Goal: Task Accomplishment & Management: Manage account settings

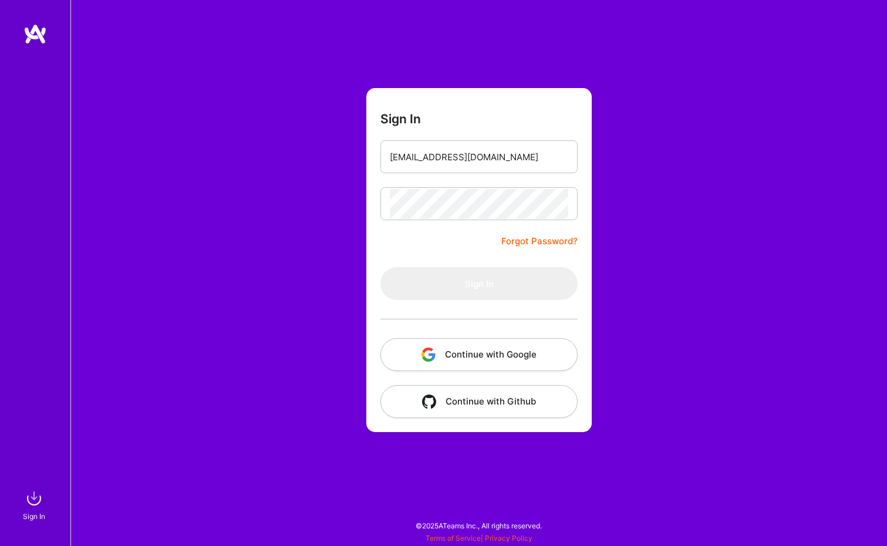
type input "[EMAIL_ADDRESS][DOMAIN_NAME]"
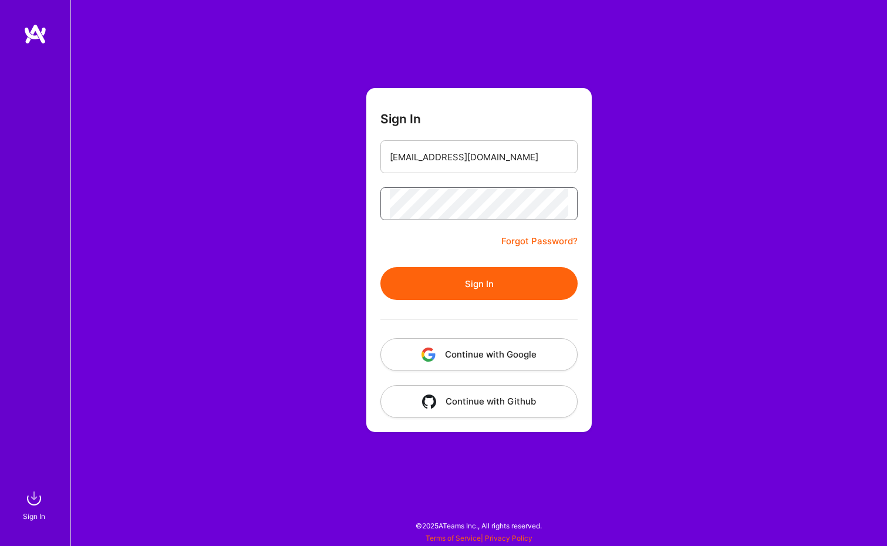
click at [479, 284] on button "Sign In" at bounding box center [478, 283] width 197 height 33
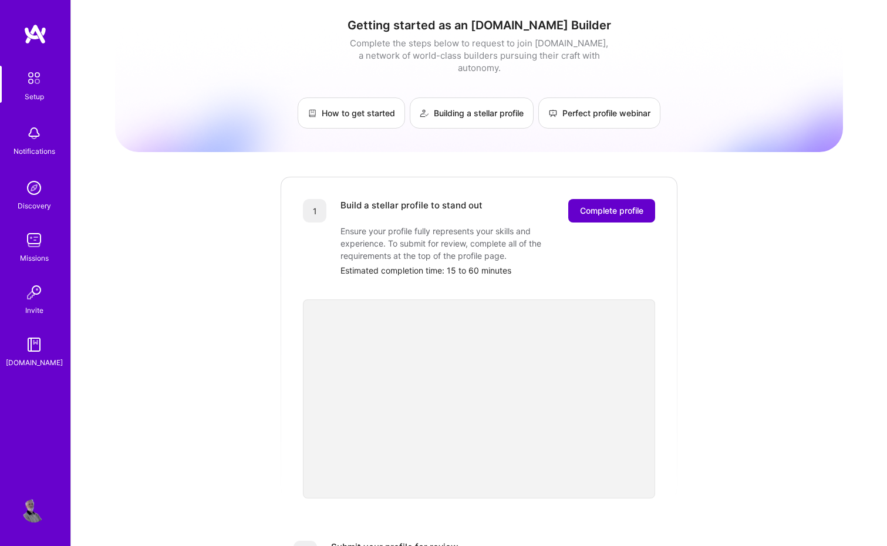
click at [614, 199] on button "Complete profile" at bounding box center [611, 210] width 87 height 23
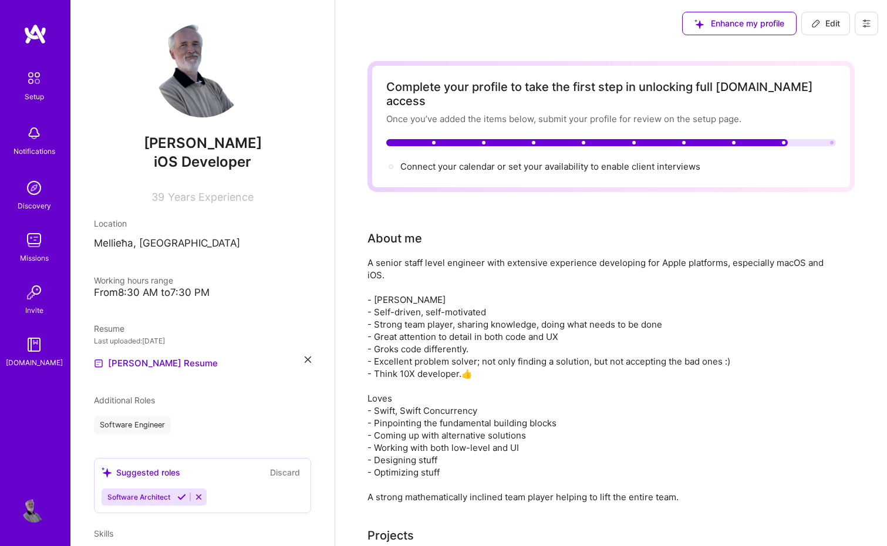
click at [809, 139] on div at bounding box center [611, 142] width 450 height 7
click at [826, 25] on span "Edit" at bounding box center [825, 24] width 29 height 12
select select "US"
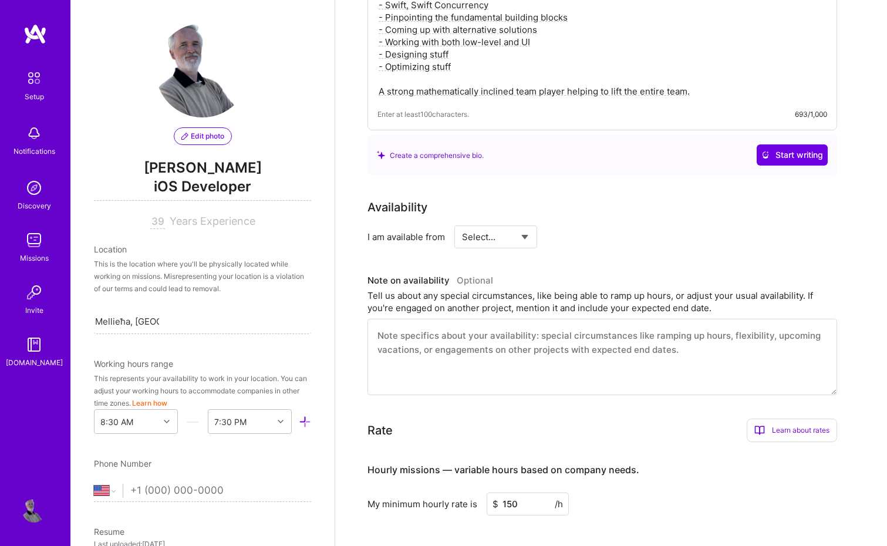
scroll to position [439, 0]
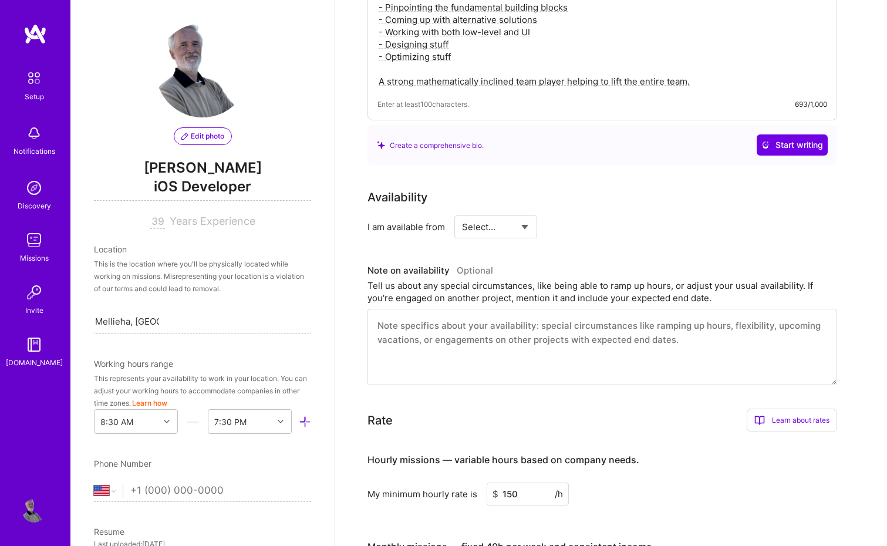
select select "Right Now"
click at [587, 215] on input at bounding box center [603, 226] width 70 height 23
type input "15"
click at [659, 220] on div "I am available from Select... Right Now Future Date Not Available for 15 h/week" at bounding box center [603, 226] width 470 height 23
click at [543, 323] on textarea at bounding box center [603, 347] width 470 height 76
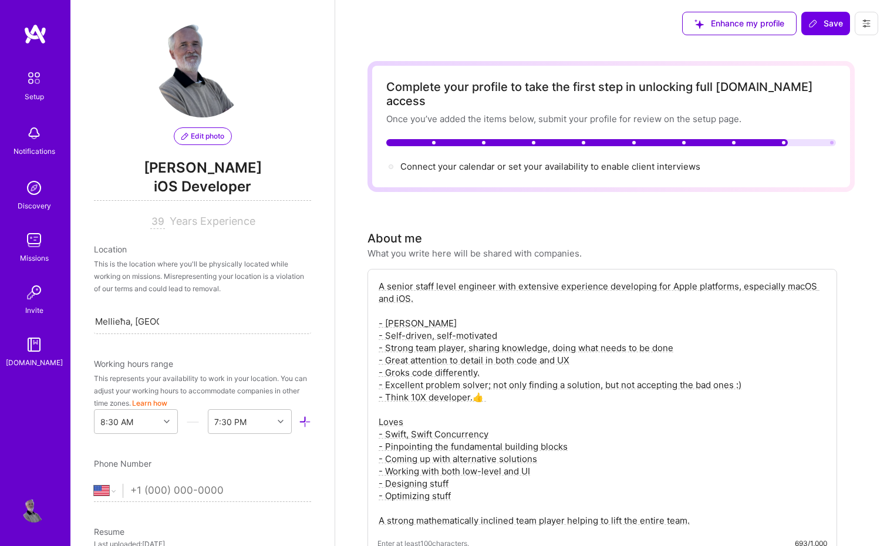
scroll to position [0, 0]
type textarea "I'm currently consulting for another company, but I have time to spare."
click at [826, 26] on span "Save" at bounding box center [826, 24] width 35 height 12
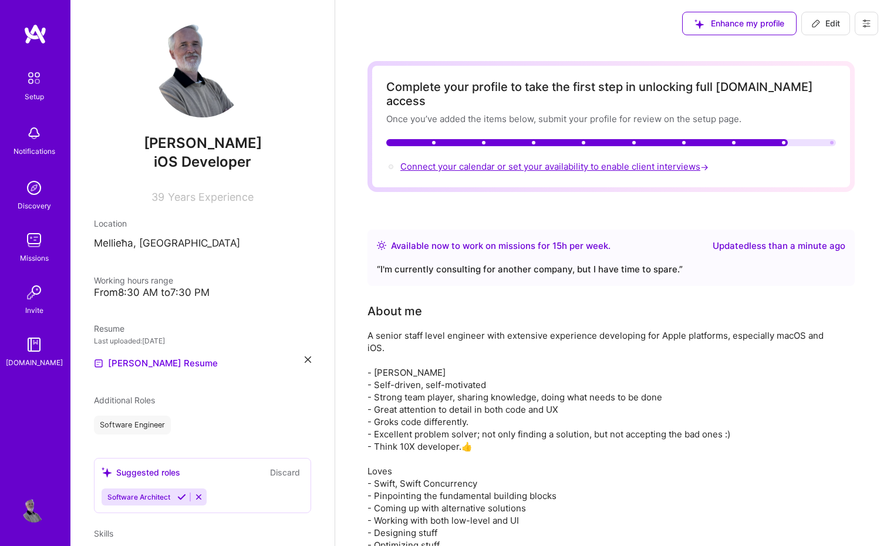
click at [487, 161] on span "Connect your calendar or set your availability to enable client interviews →" at bounding box center [555, 166] width 311 height 11
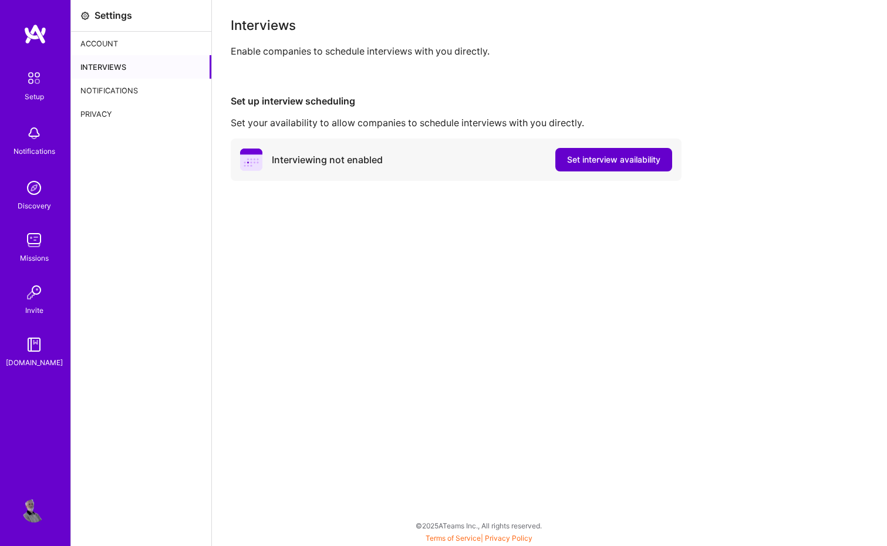
click at [621, 157] on span "Set interview availability" at bounding box center [613, 160] width 93 height 12
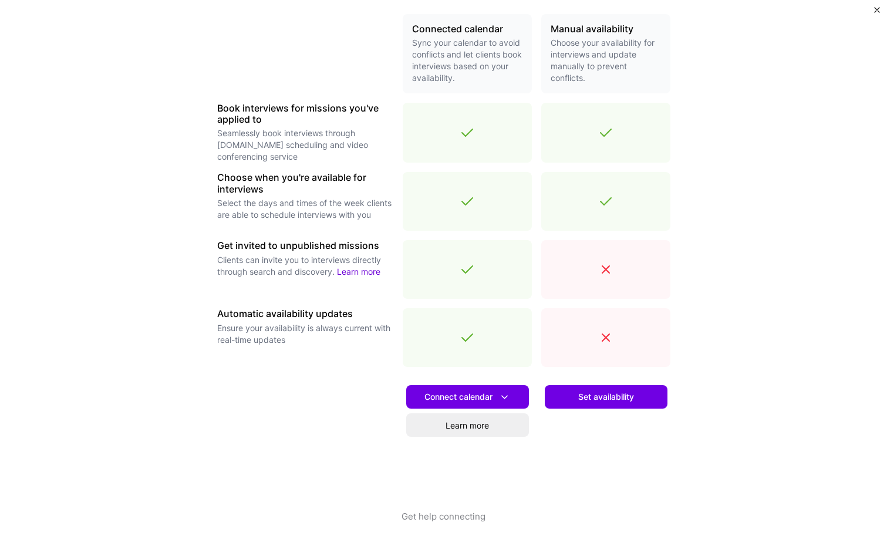
scroll to position [277, 0]
click at [607, 395] on span "Set availability" at bounding box center [606, 397] width 56 height 12
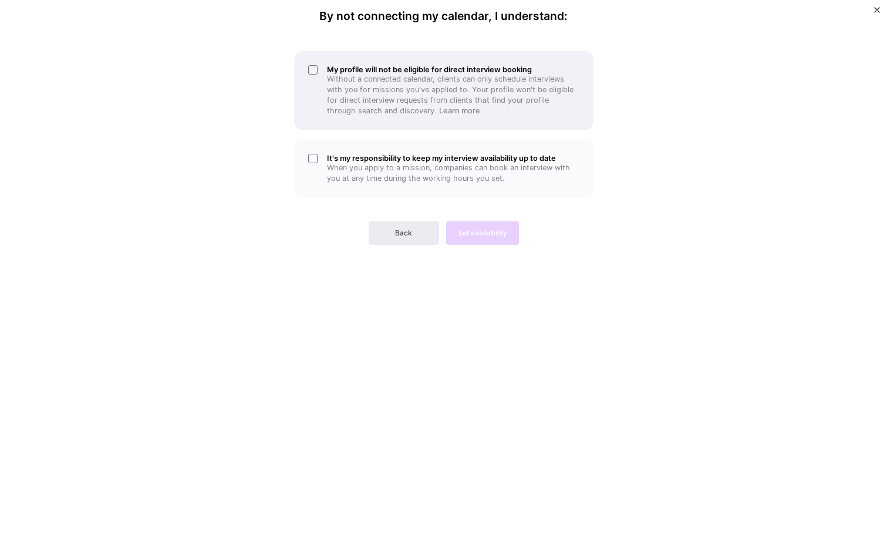
click at [308, 69] on div "My profile will not be eligible for direct interview booking Without a connecte…" at bounding box center [443, 90] width 299 height 79
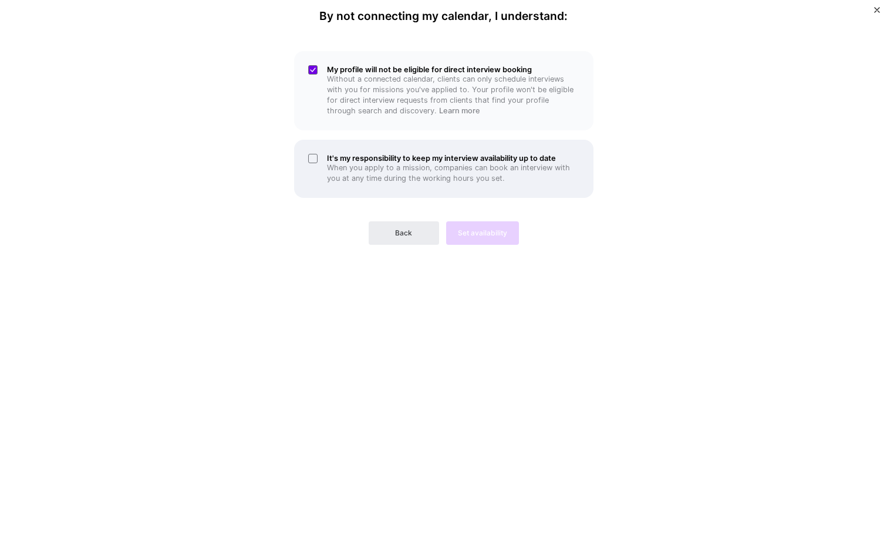
click at [308, 153] on div "It's my responsibility to keep my interview availability up to date When you ap…" at bounding box center [443, 169] width 299 height 58
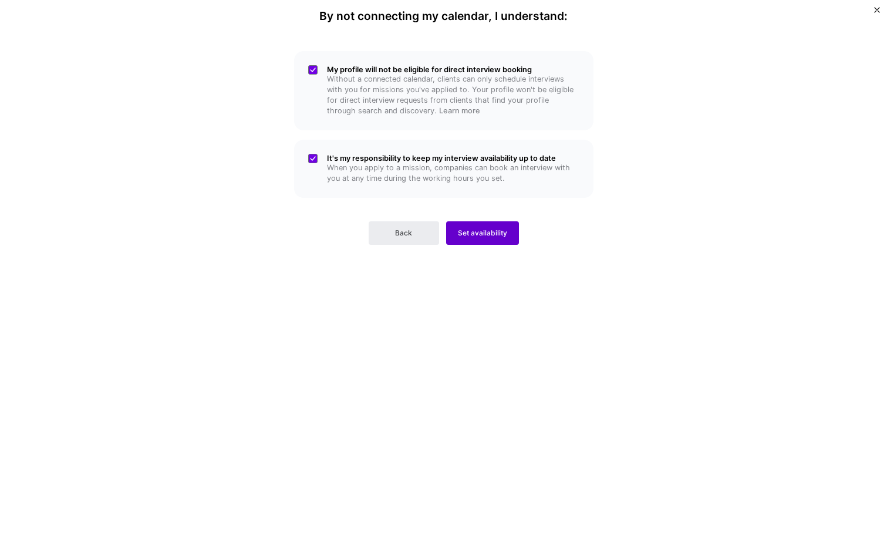
click at [477, 229] on span "Set availability" at bounding box center [482, 233] width 49 height 11
